Goal: Task Accomplishment & Management: Manage account settings

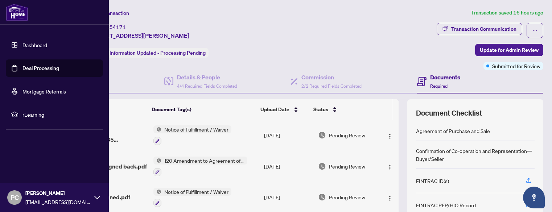
click at [33, 42] on link "Dashboard" at bounding box center [34, 45] width 25 height 7
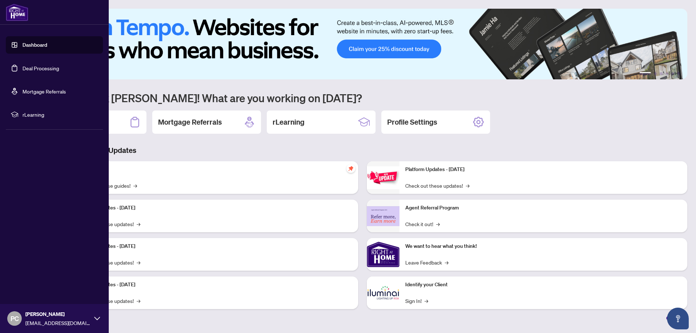
click at [26, 71] on link "Deal Processing" at bounding box center [40, 68] width 37 height 7
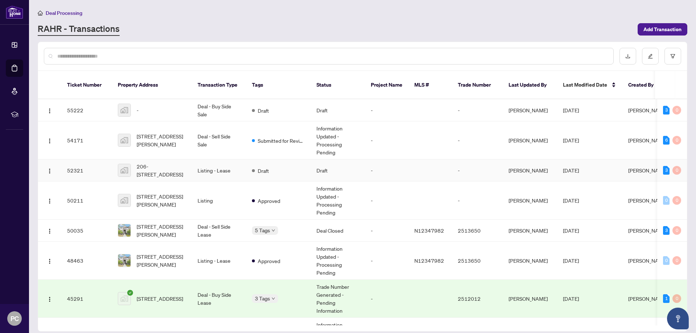
click at [245, 165] on td "Listing - Lease" at bounding box center [219, 171] width 54 height 22
